Goal: Check status: Check status

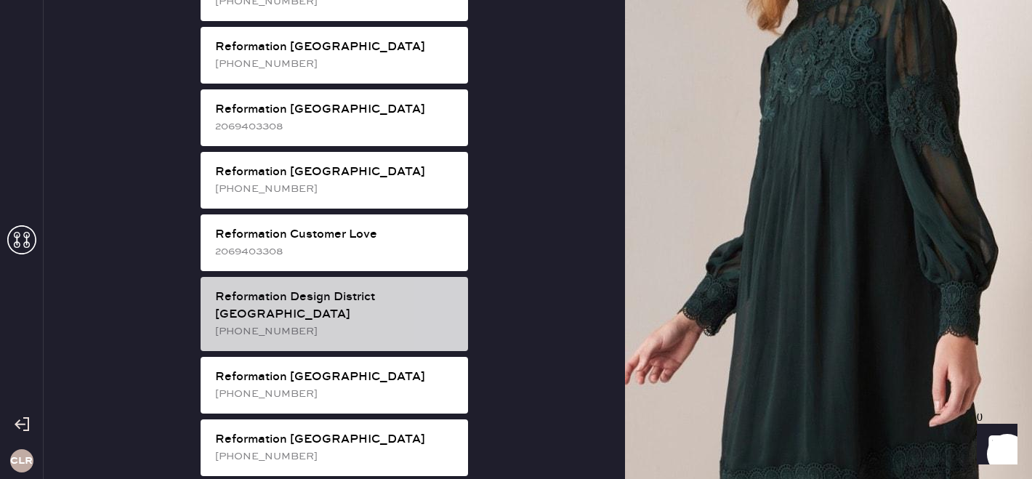
scroll to position [578, 0]
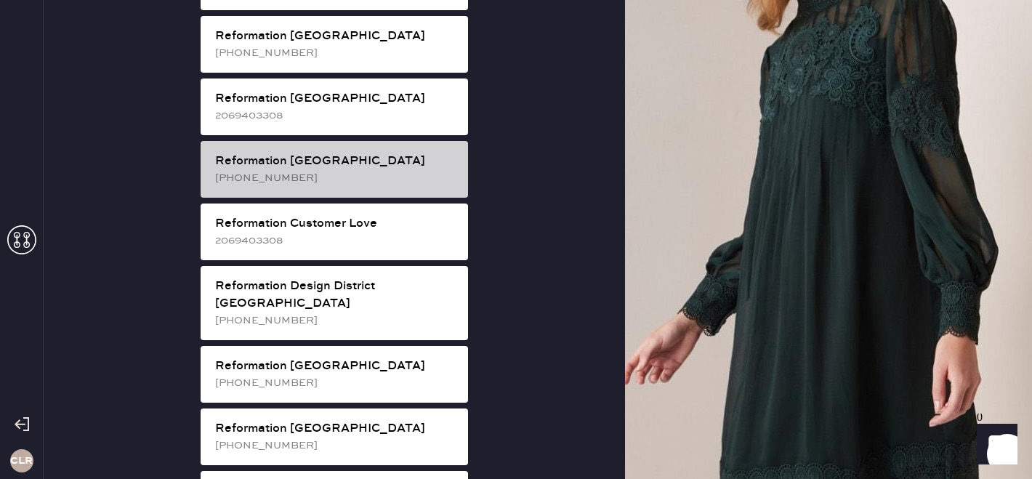
click at [335, 172] on div "Reformation [GEOGRAPHIC_DATA] [PHONE_NUMBER]" at bounding box center [334, 169] width 267 height 57
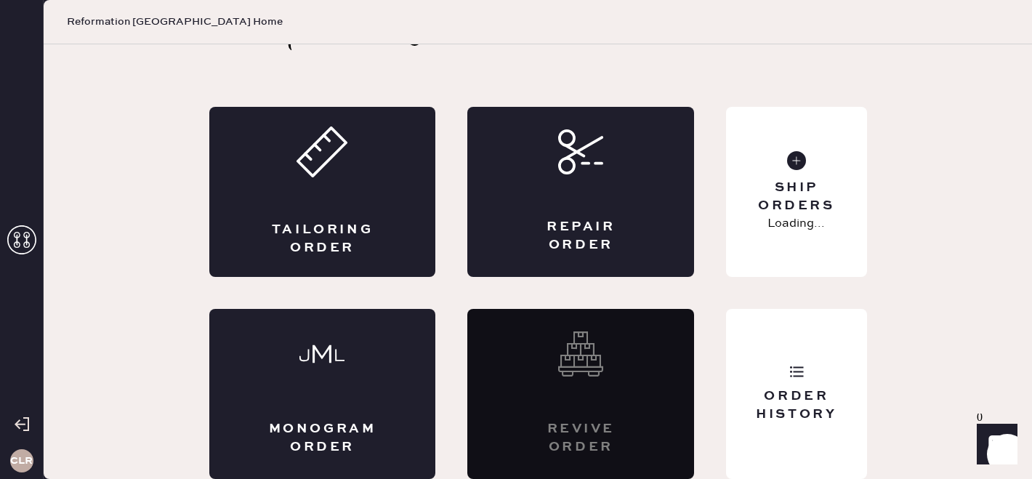
scroll to position [48, 0]
click at [806, 390] on div "Order History" at bounding box center [796, 405] width 117 height 36
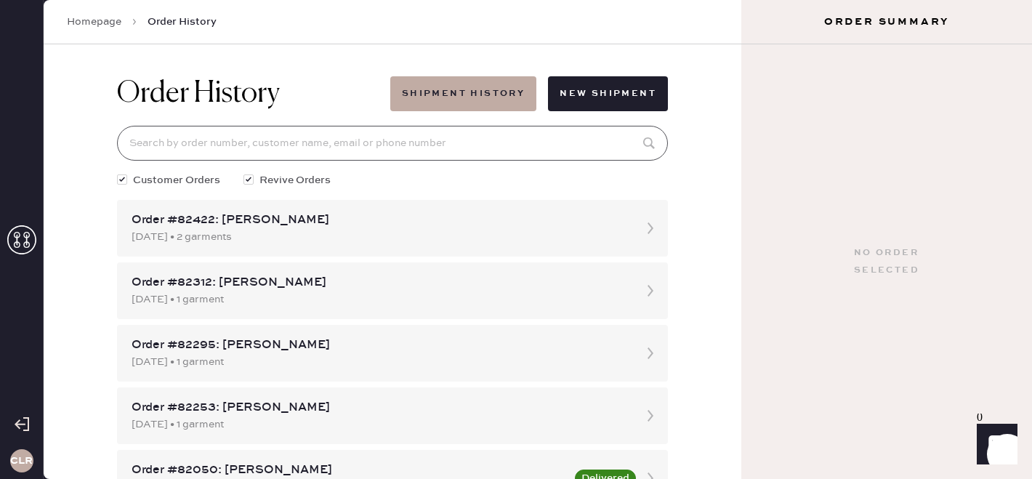
click at [321, 141] on input at bounding box center [392, 143] width 551 height 35
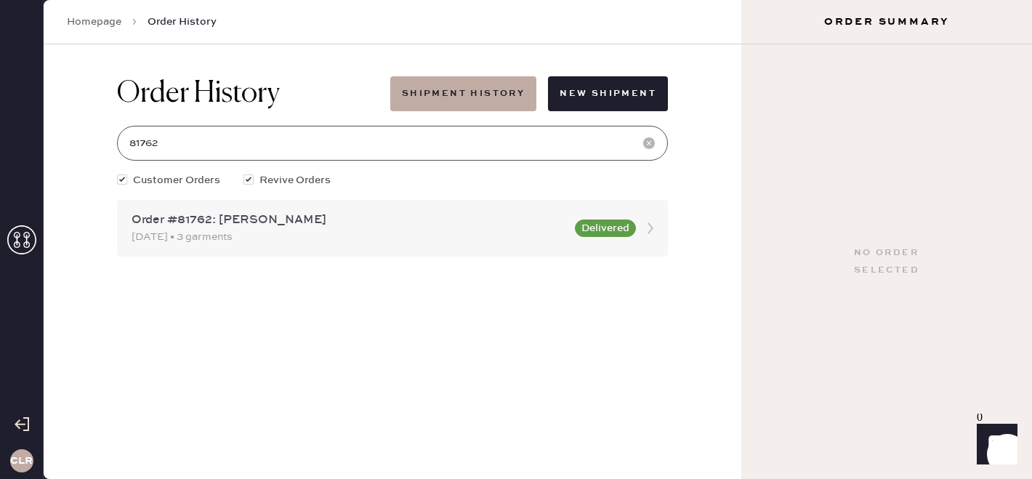
type input "81762"
click at [322, 231] on div "[DATE] • 3 garments" at bounding box center [349, 237] width 435 height 16
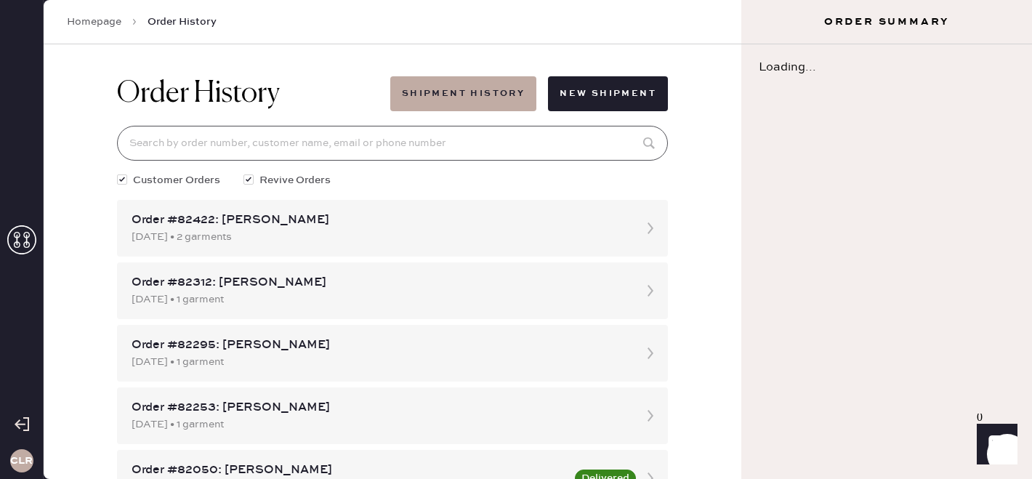
click at [232, 141] on input at bounding box center [392, 143] width 551 height 35
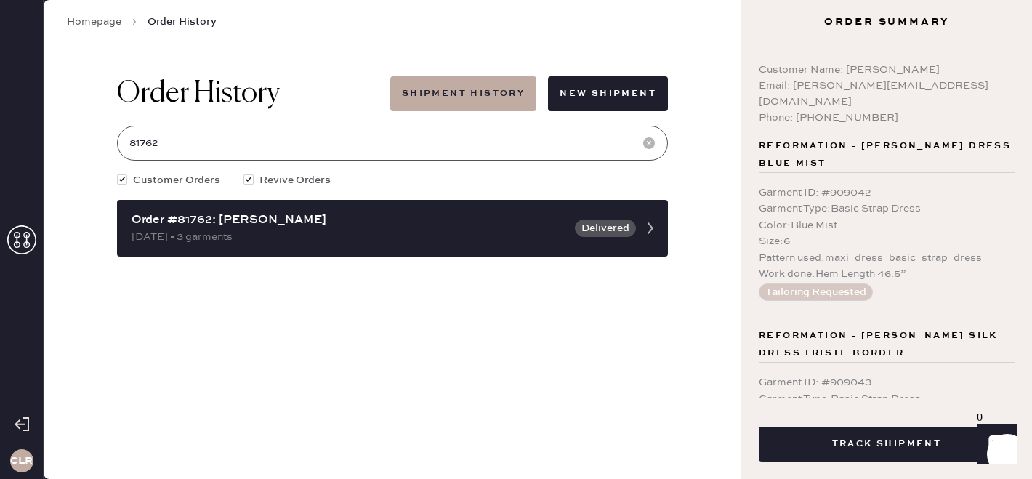
type input "81762"
copy div "[PERSON_NAME][EMAIL_ADDRESS][DOMAIN_NAME]"
drag, startPoint x: 794, startPoint y: 85, endPoint x: 978, endPoint y: 81, distance: 183.9
click at [978, 81] on div "Email: [PERSON_NAME][EMAIL_ADDRESS][DOMAIN_NAME]" at bounding box center [887, 94] width 256 height 32
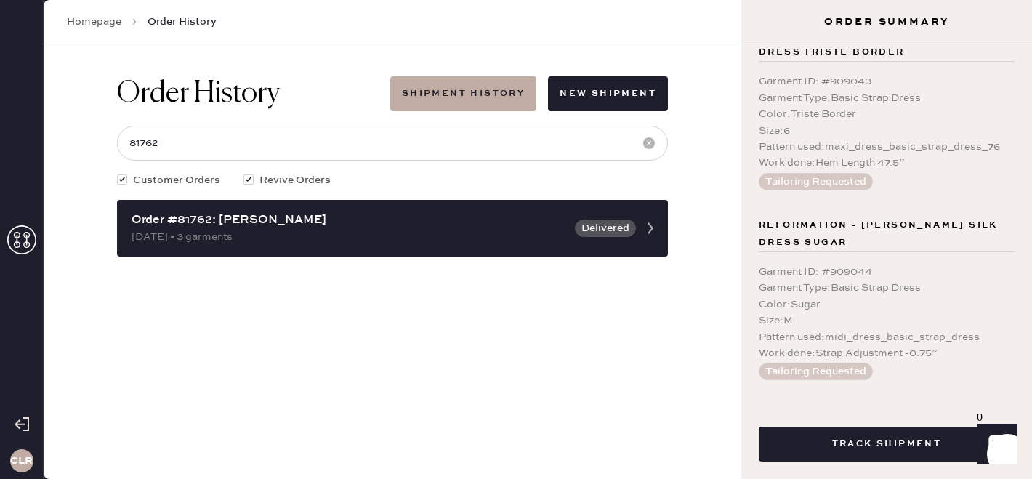
scroll to position [414, 0]
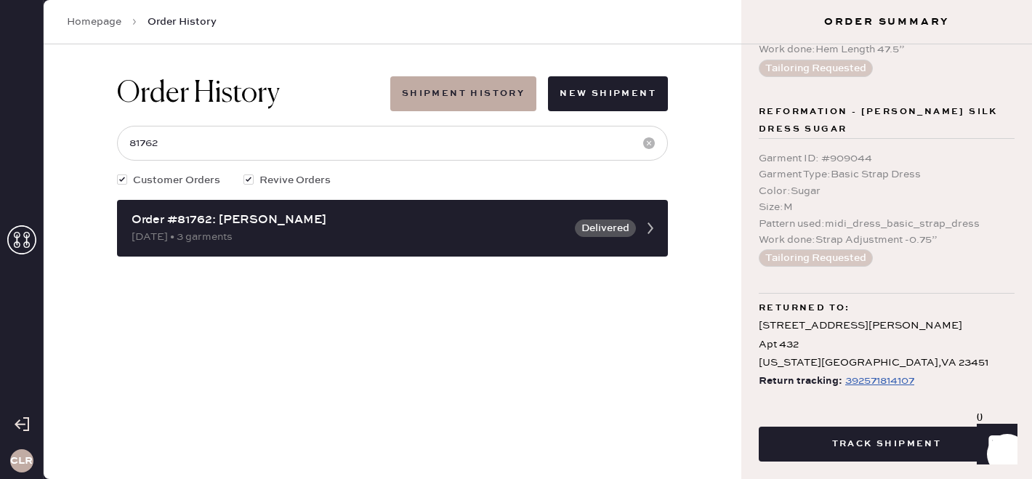
click at [28, 240] on icon at bounding box center [21, 239] width 29 height 29
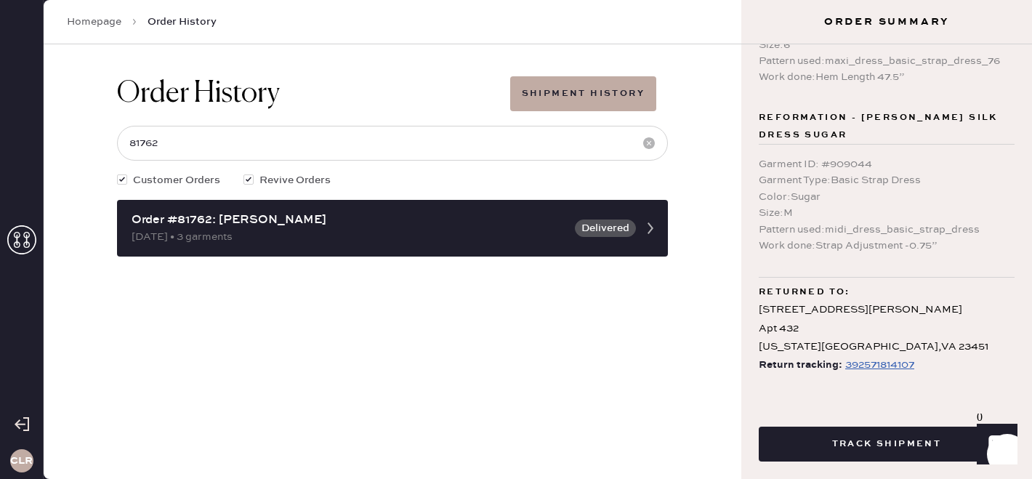
scroll to position [349, 0]
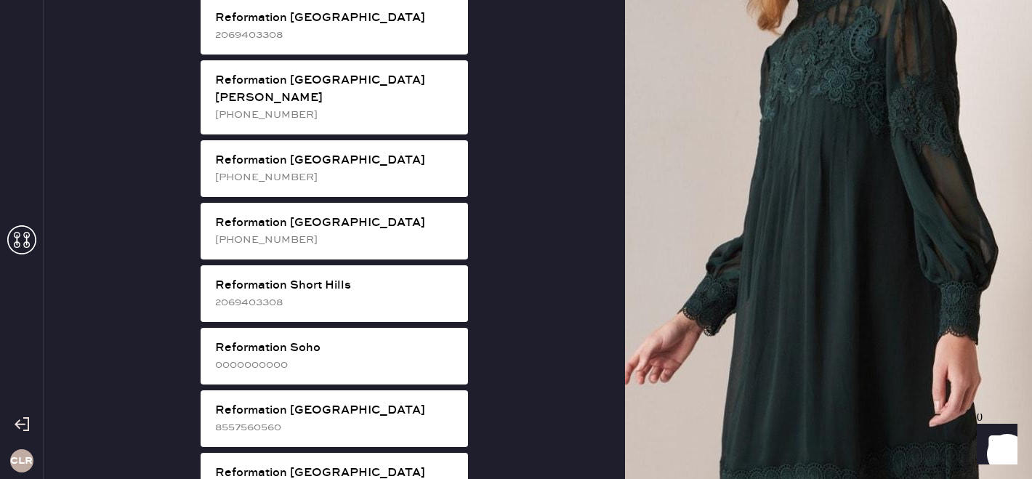
scroll to position [2378, 0]
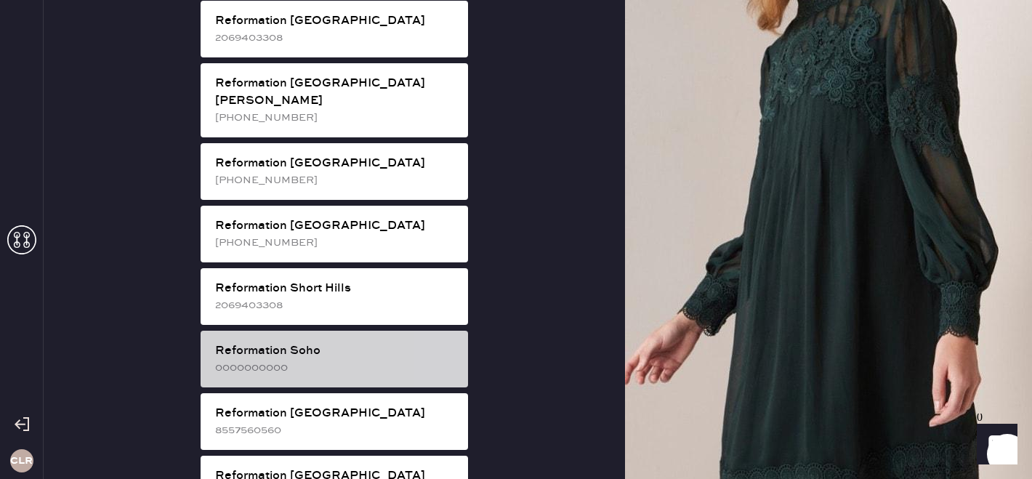
click at [322, 360] on div "0000000000" at bounding box center [335, 368] width 241 height 16
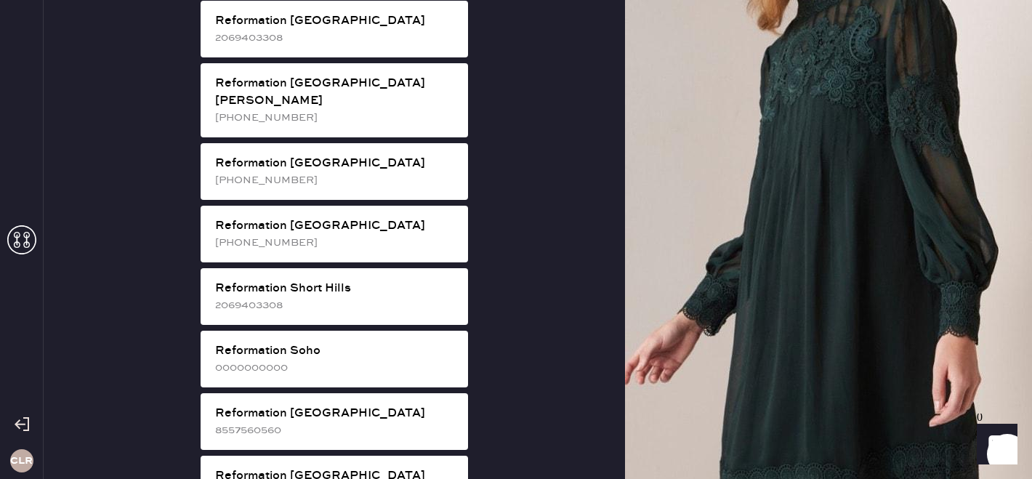
scroll to position [48, 0]
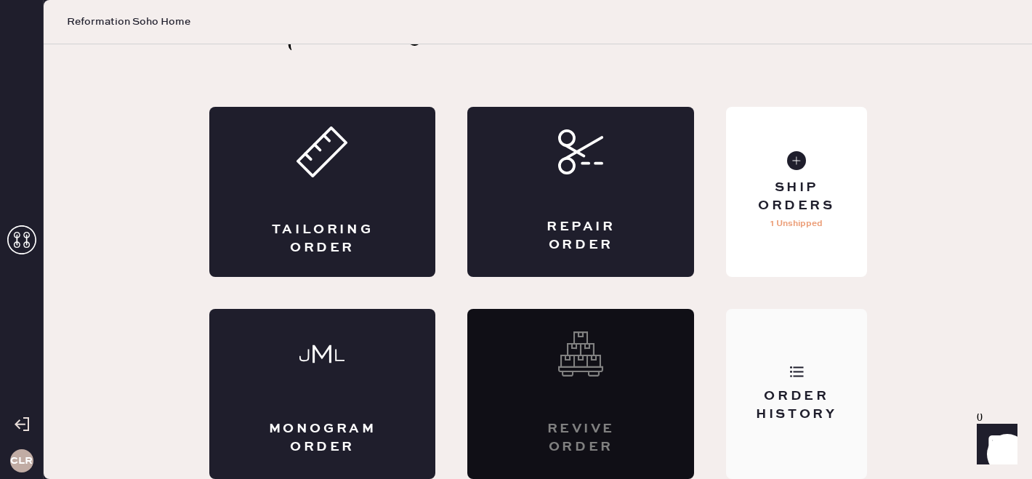
click at [798, 372] on icon at bounding box center [796, 371] width 15 height 15
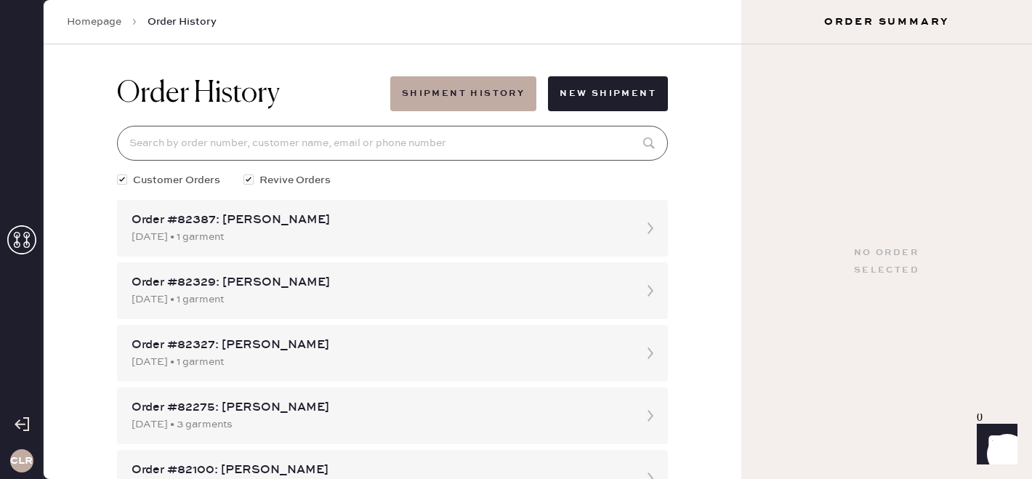
click at [315, 137] on input at bounding box center [392, 143] width 551 height 35
paste input "81999"
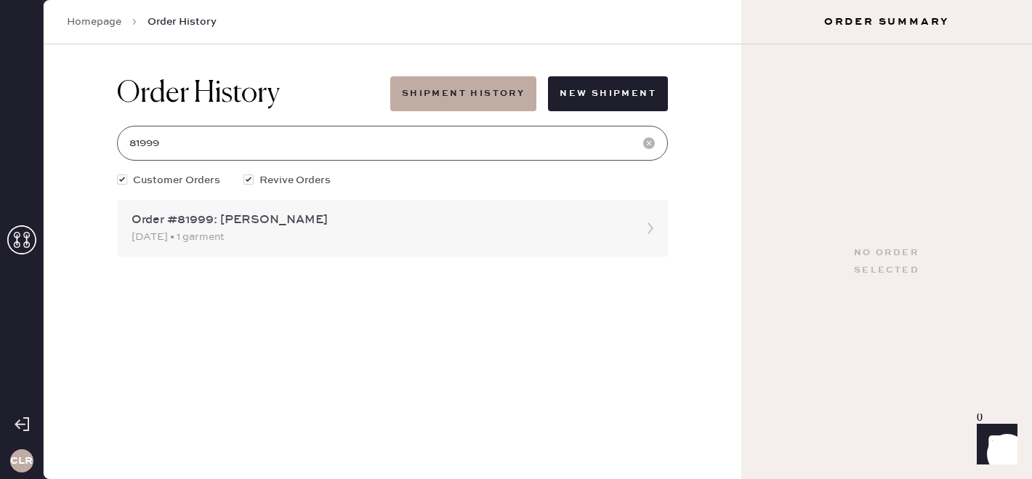
type input "81999"
click at [378, 227] on div "Order #81999: [PERSON_NAME]" at bounding box center [380, 219] width 496 height 17
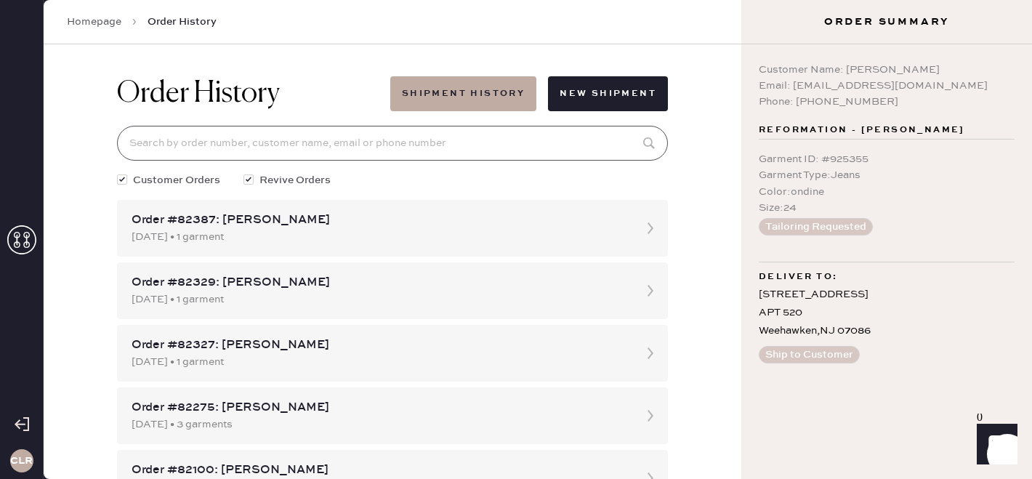
click at [285, 139] on input at bounding box center [392, 143] width 551 height 35
paste input "81999"
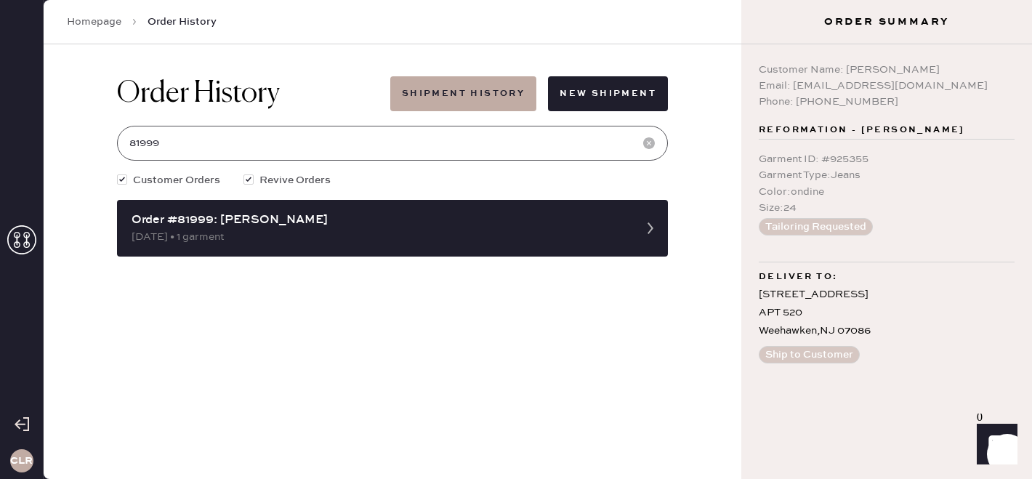
click at [216, 139] on input "81999" at bounding box center [392, 143] width 551 height 35
paste input "2387"
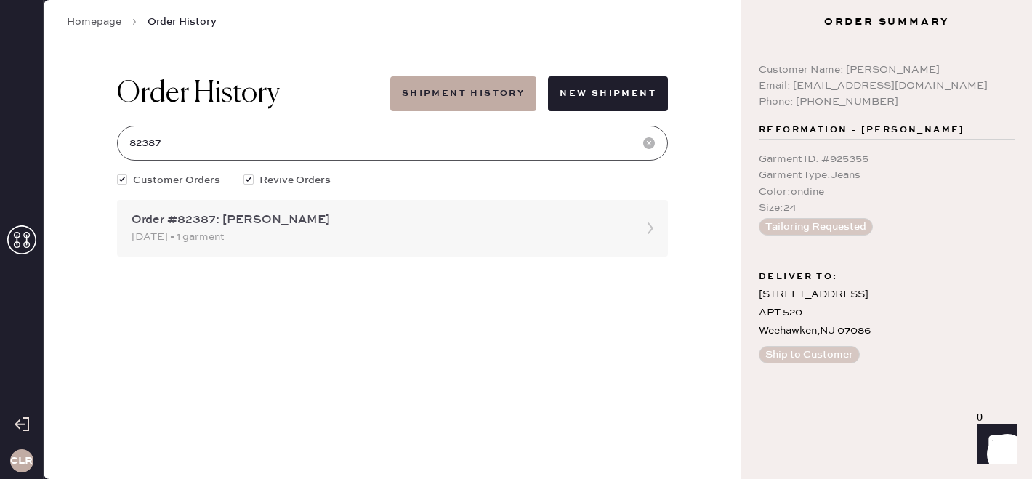
type input "82387"
click at [317, 245] on div "Order #82387: [PERSON_NAME] [DATE] • 1 garment" at bounding box center [392, 228] width 551 height 57
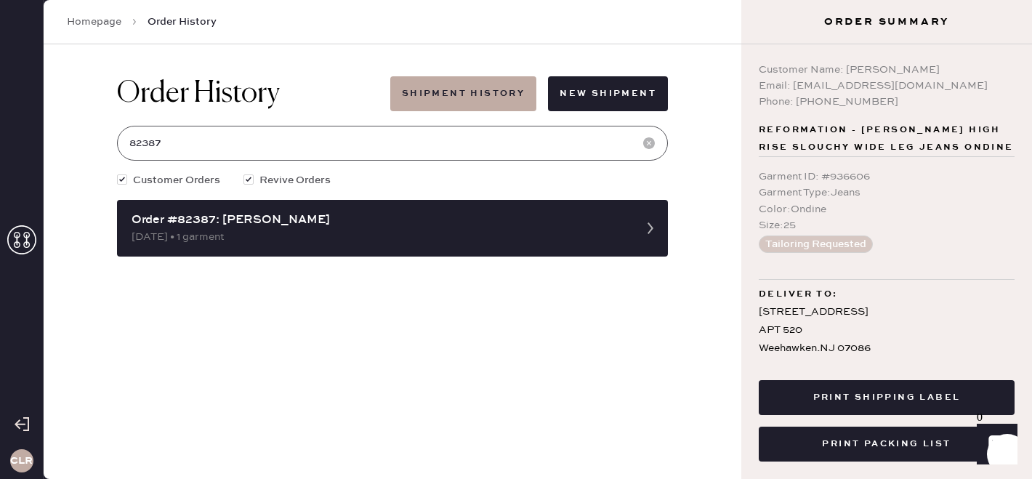
click at [511, 142] on input "82387" at bounding box center [392, 143] width 551 height 35
